Goal: Task Accomplishment & Management: Manage account settings

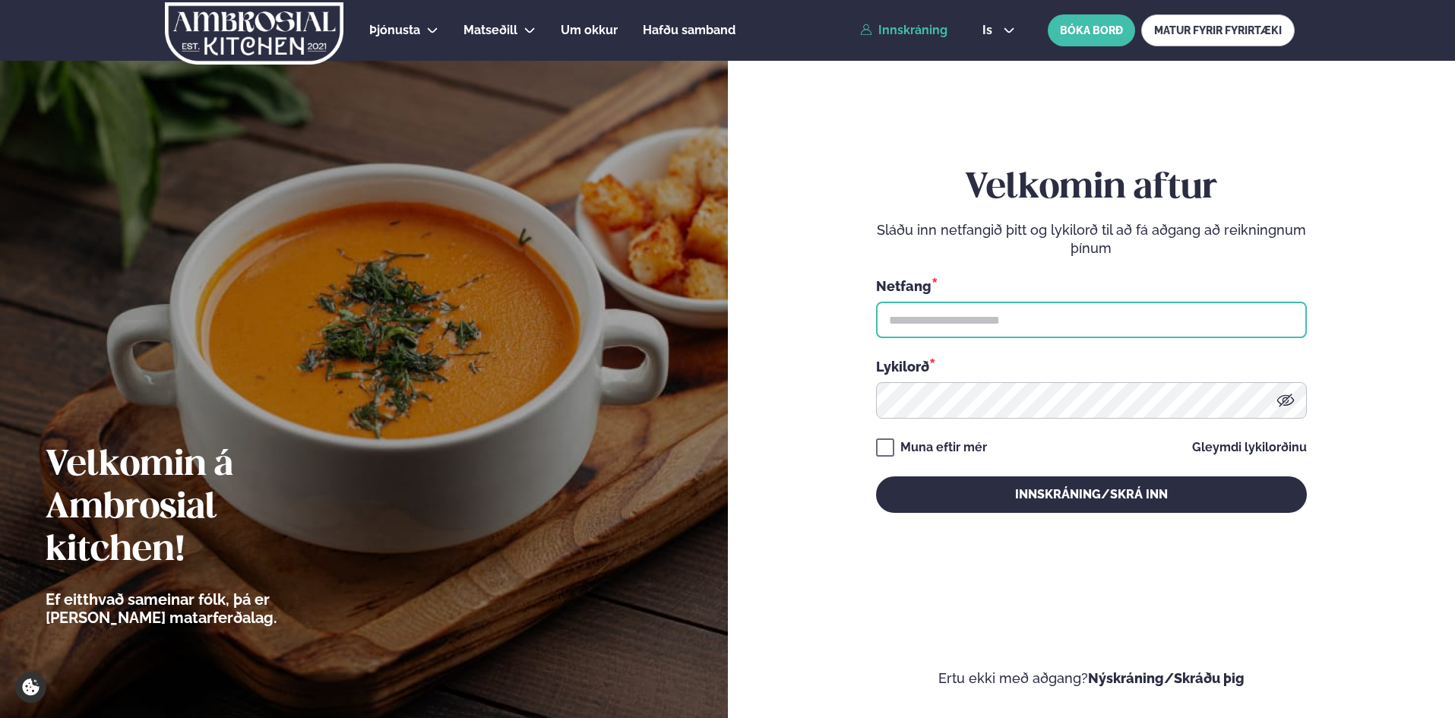
click at [960, 323] on input "text" at bounding box center [1091, 320] width 431 height 36
type input "**********"
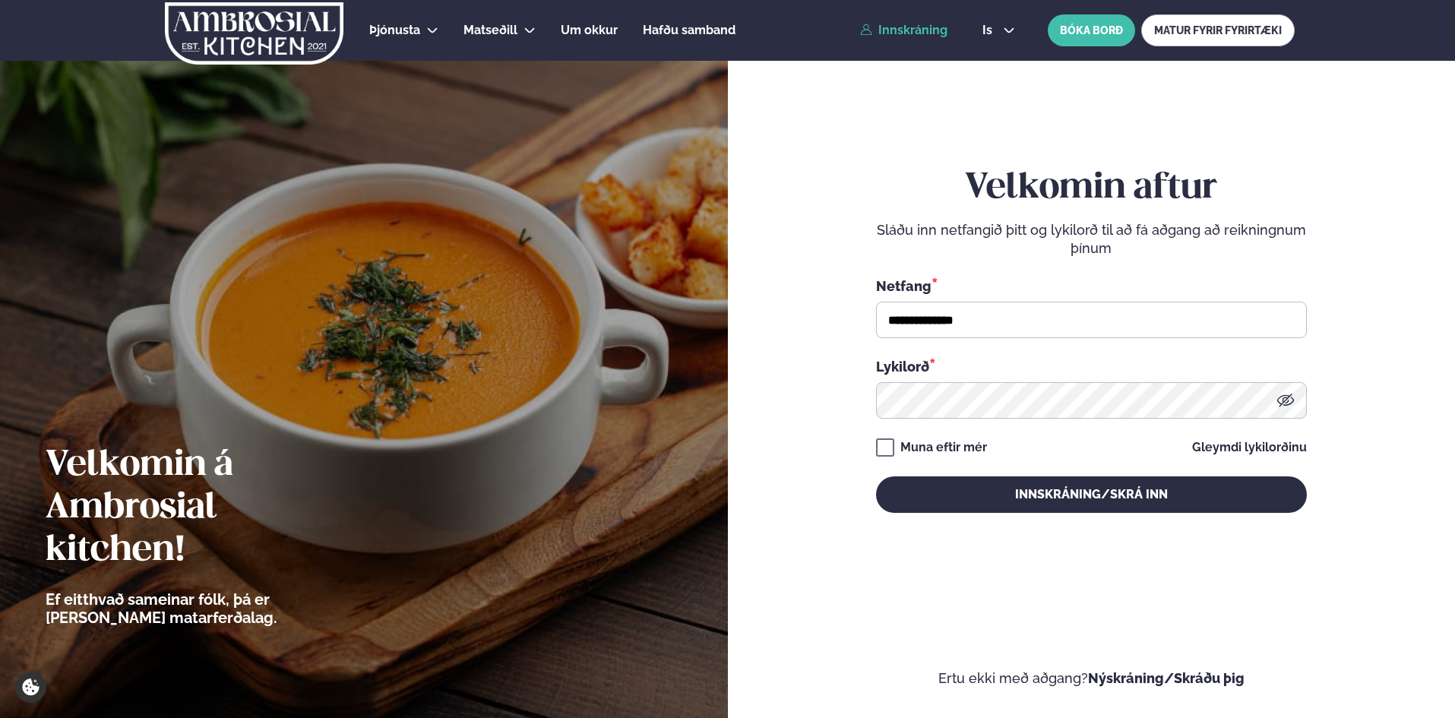
click at [1285, 391] on icon at bounding box center [1286, 400] width 18 height 18
click at [876, 477] on button "Innskráning/Skrá inn" at bounding box center [1091, 495] width 431 height 36
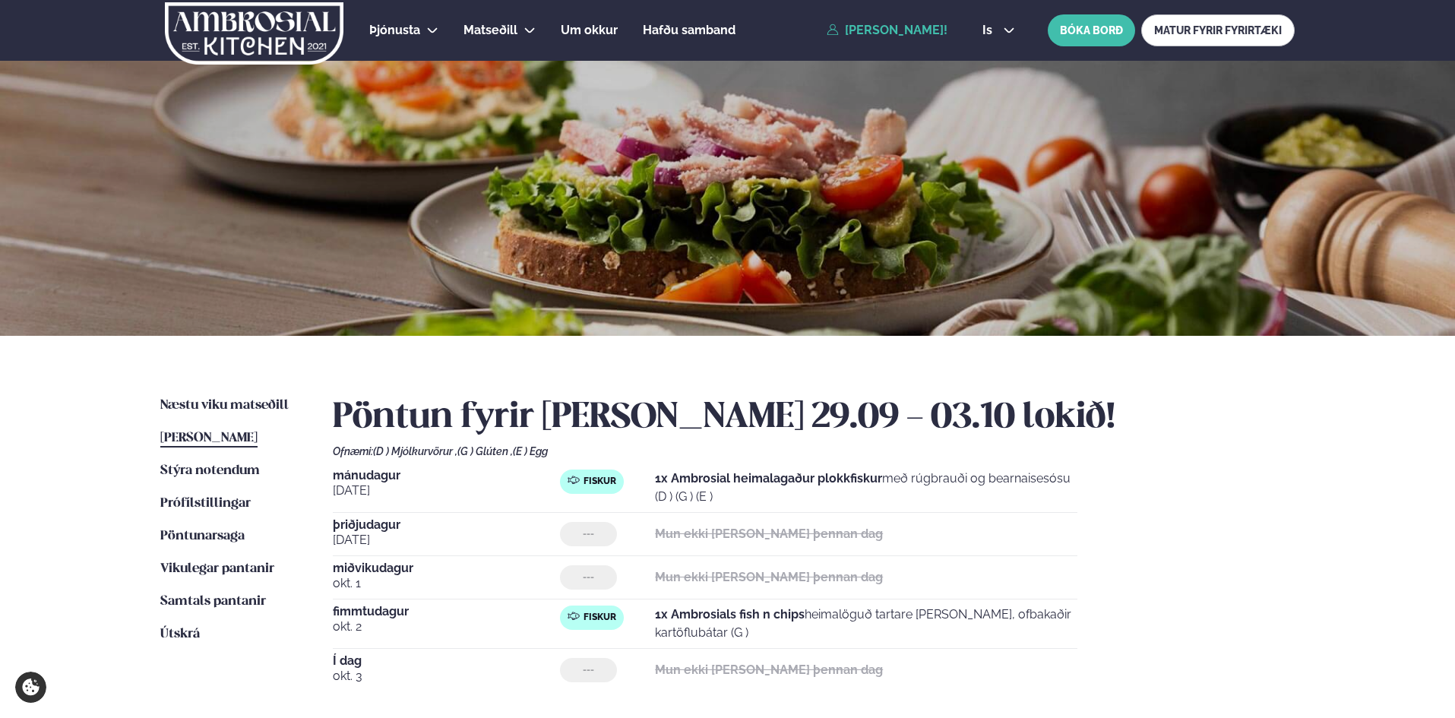
scroll to position [253, 0]
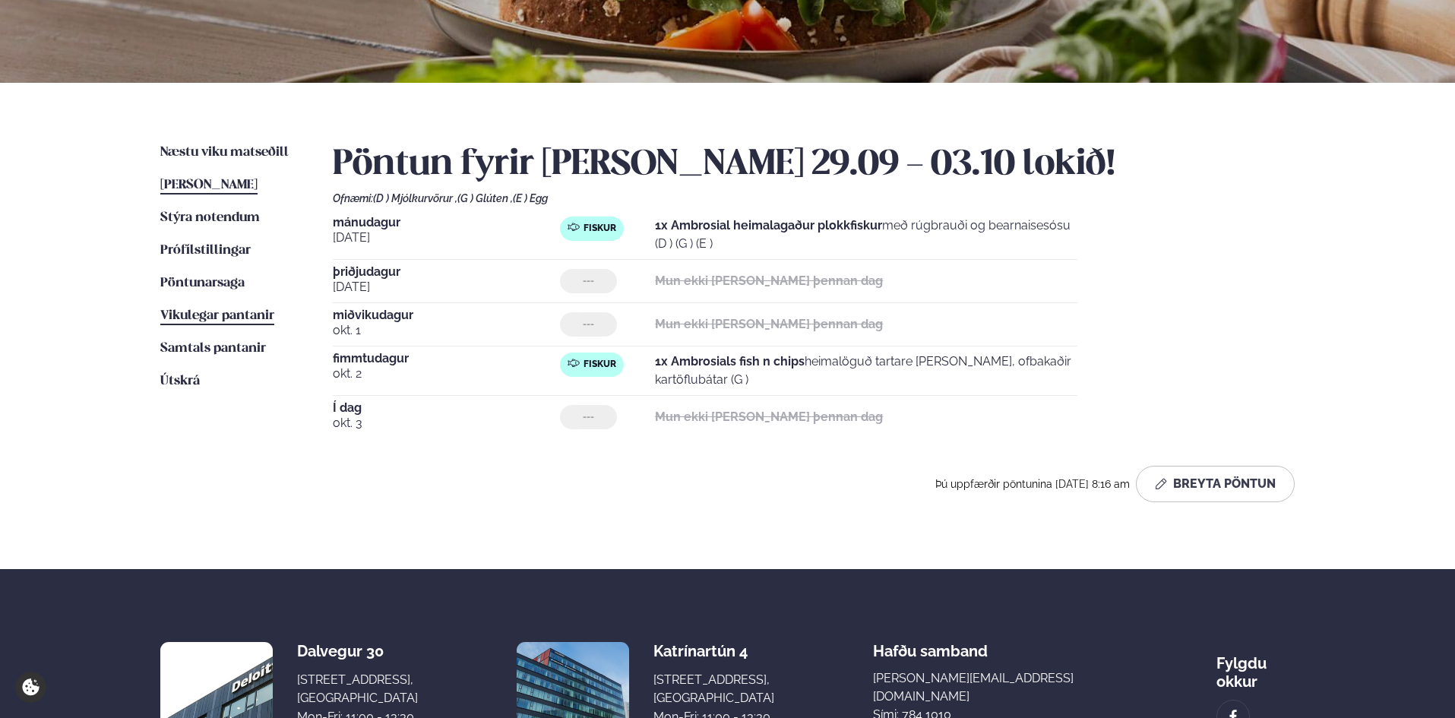
click at [214, 315] on span "Vikulegar pantanir" at bounding box center [217, 315] width 114 height 13
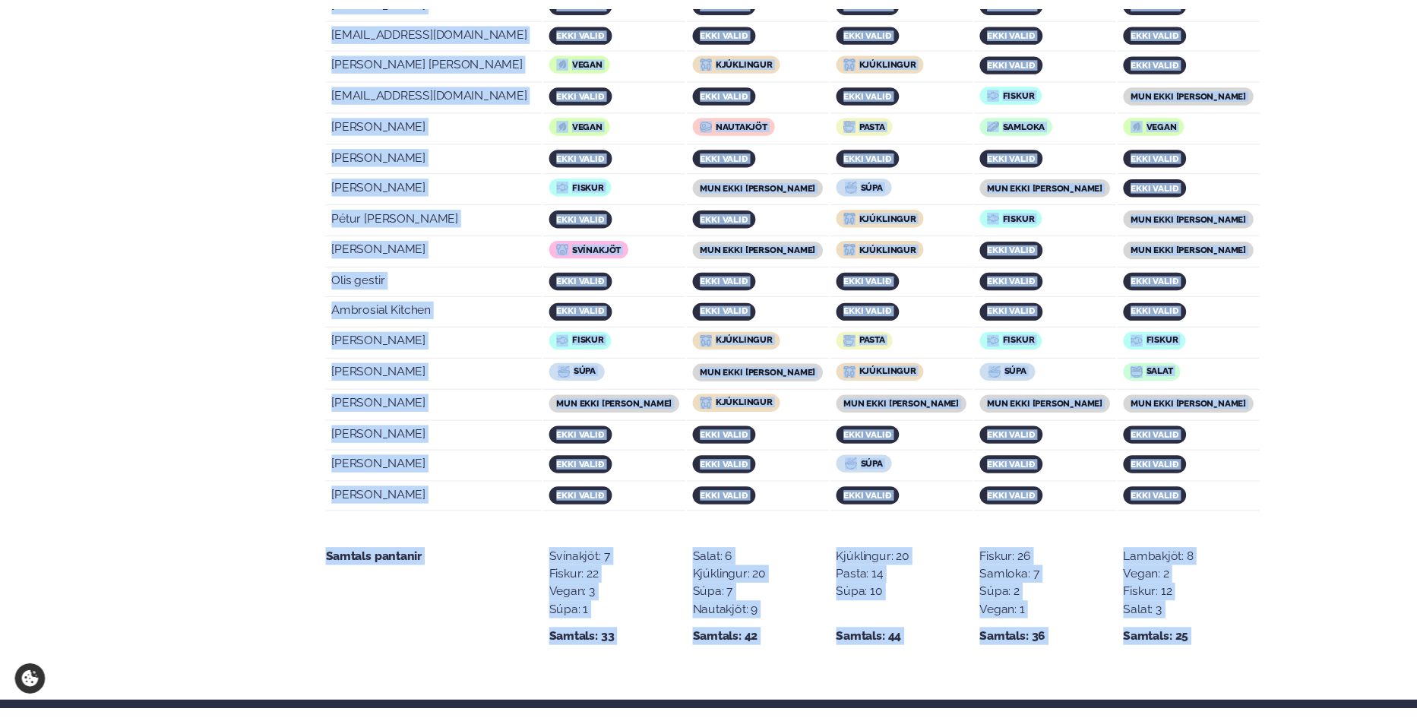
scroll to position [3055, 0]
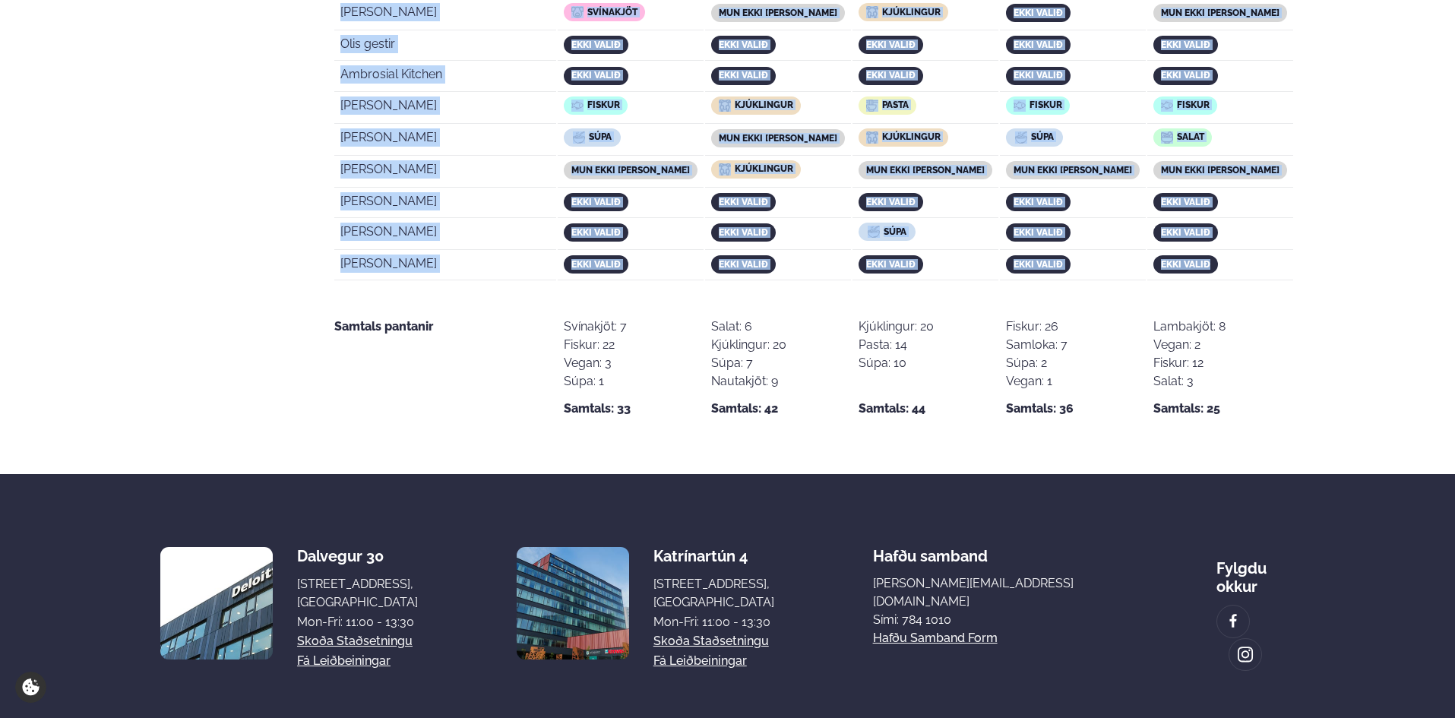
drag, startPoint x: 341, startPoint y: 214, endPoint x: 1220, endPoint y: 198, distance: 878.8
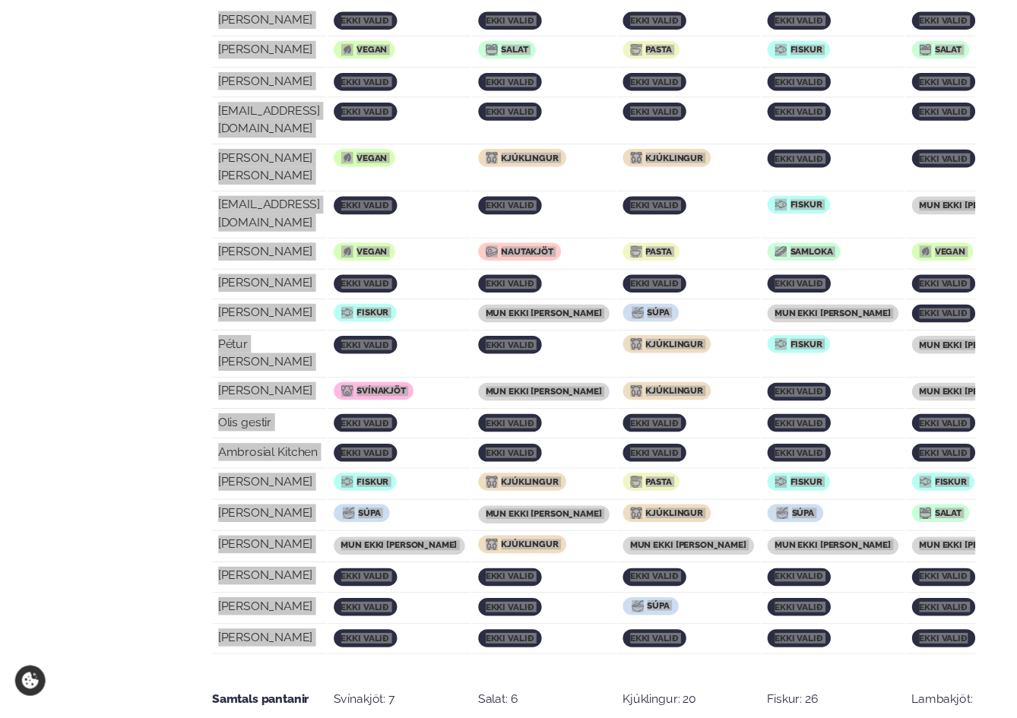
scroll to position [3045, 0]
